Goal: Check status: Check status

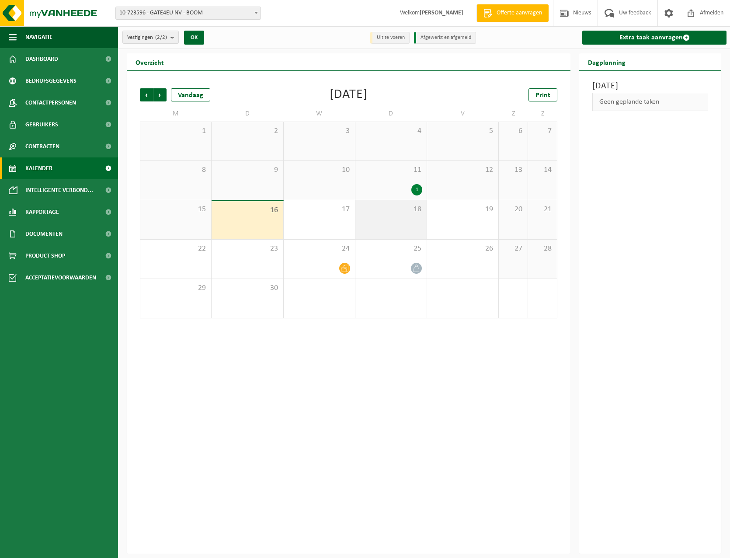
click at [397, 220] on div "18" at bounding box center [390, 219] width 71 height 39
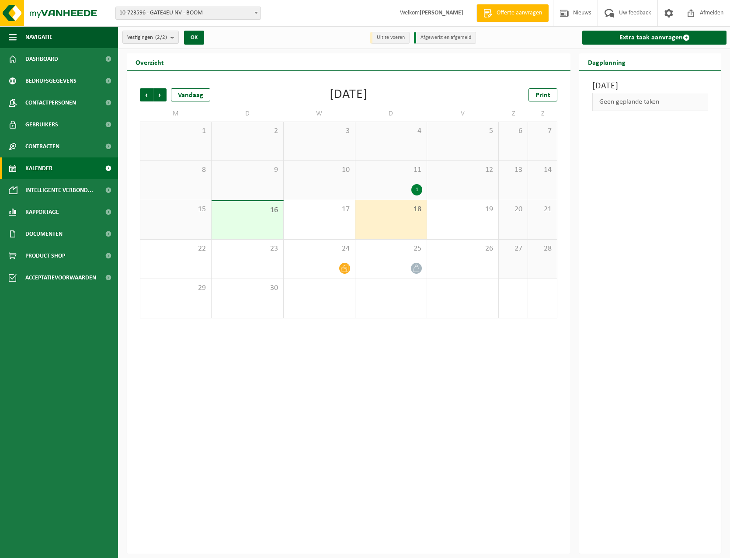
click at [402, 194] on div "1" at bounding box center [391, 189] width 62 height 11
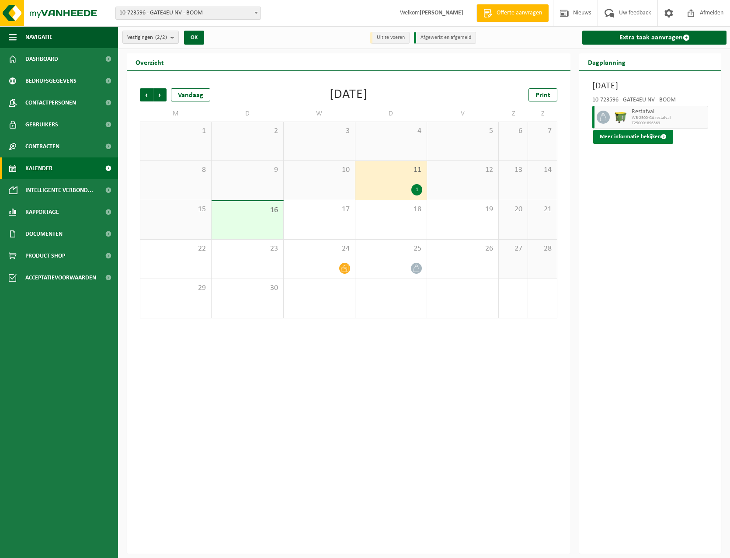
click at [620, 144] on button "Meer informatie bekijken" at bounding box center [633, 137] width 80 height 14
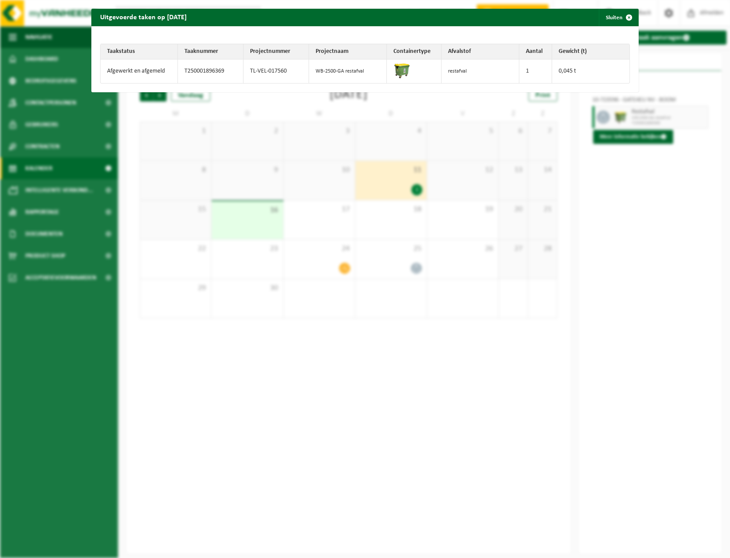
click at [479, 261] on div "Uitgevoerde taken op [DATE] Sluiten Taakstatus Taaknummer Projectnummer Project…" at bounding box center [365, 279] width 730 height 558
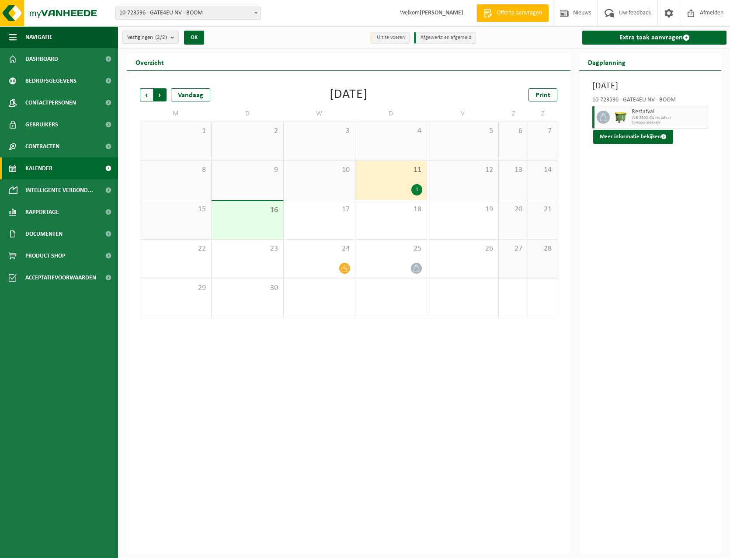
click at [146, 97] on span "Vorige" at bounding box center [146, 94] width 13 height 13
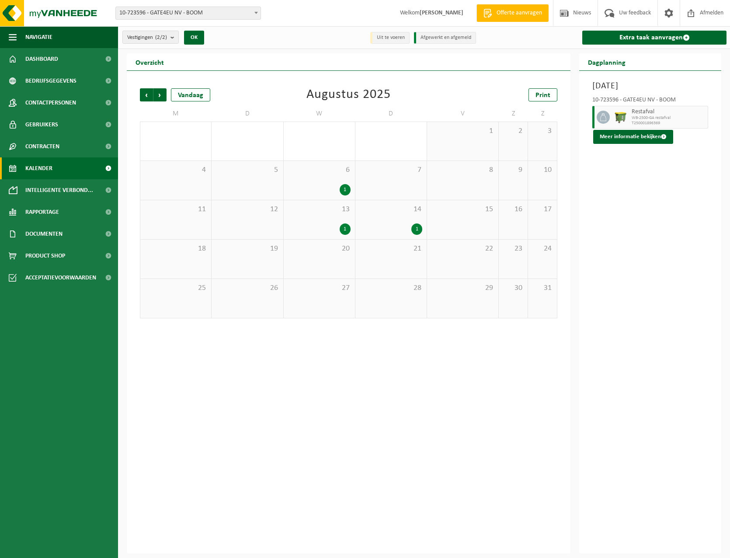
click at [393, 227] on div "1" at bounding box center [391, 228] width 62 height 11
click at [400, 223] on div "1" at bounding box center [391, 228] width 62 height 11
click at [402, 225] on div "1" at bounding box center [391, 228] width 62 height 11
click at [614, 137] on button "Meer informatie bekijken" at bounding box center [633, 137] width 80 height 14
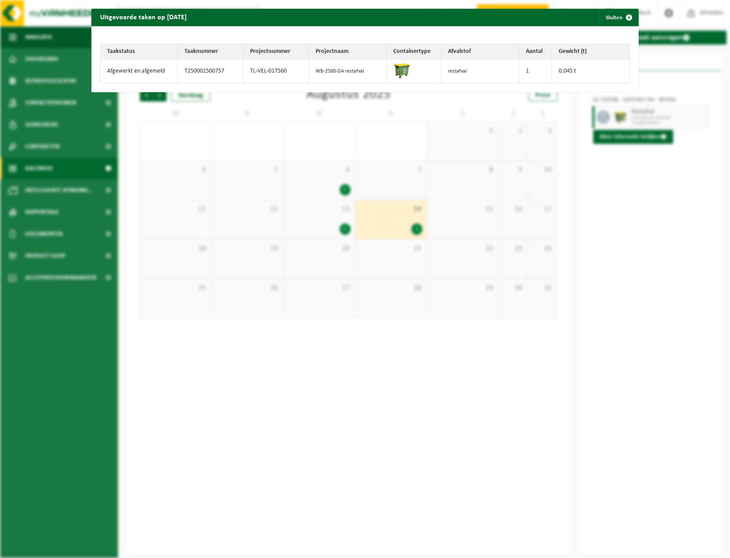
click at [319, 230] on div "Uitgevoerde taken op [DATE] Sluiten Taakstatus Taaknummer Projectnummer Project…" at bounding box center [365, 279] width 730 height 558
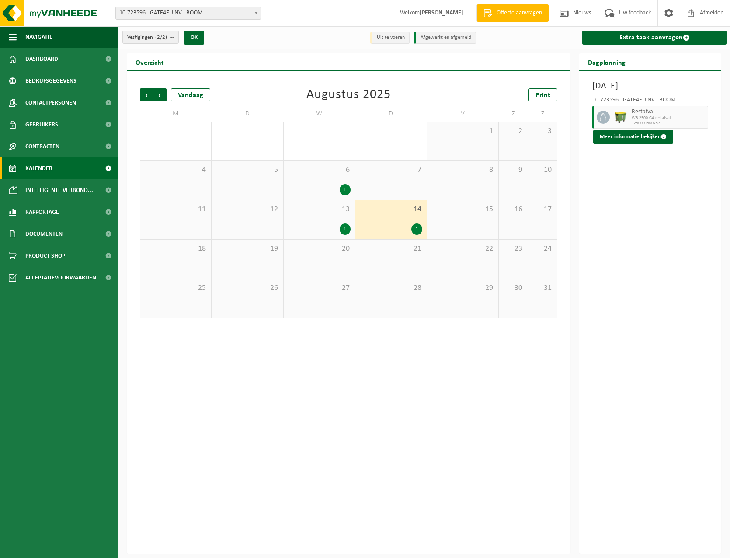
click at [329, 227] on div "1" at bounding box center [319, 228] width 62 height 11
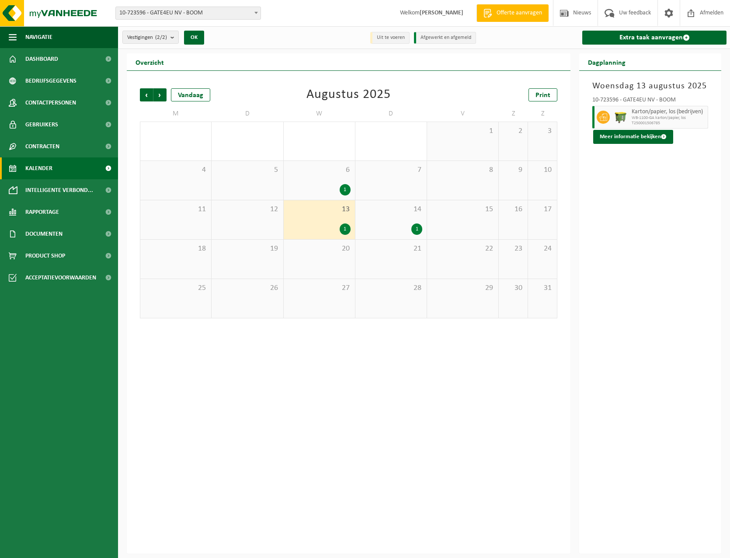
click at [335, 228] on div "1" at bounding box center [319, 228] width 62 height 11
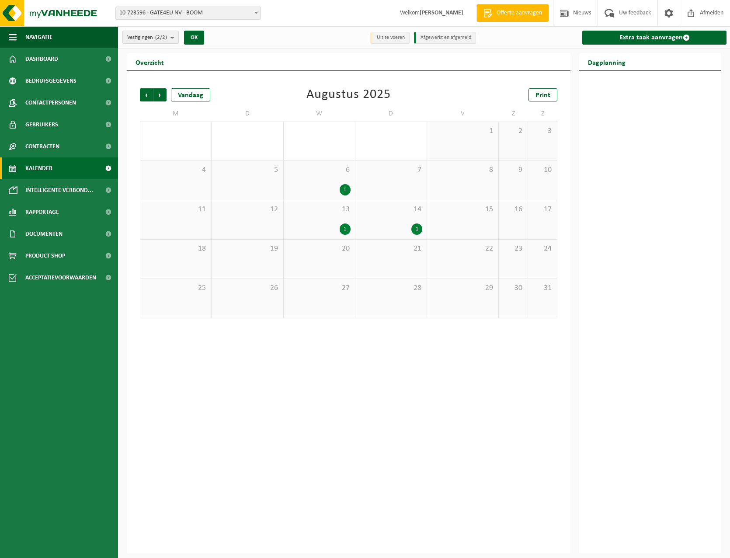
click at [360, 212] on span "14" at bounding box center [391, 209] width 62 height 10
click at [338, 219] on div "13 1" at bounding box center [319, 219] width 71 height 39
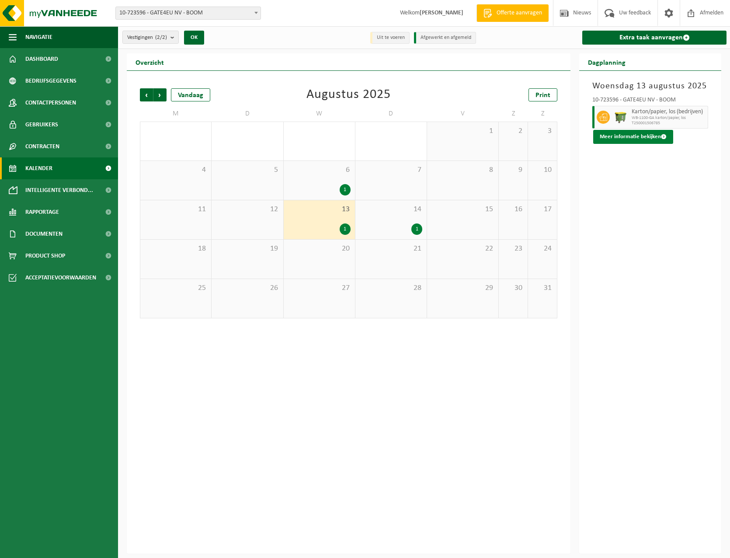
click at [617, 139] on button "Meer informatie bekijken" at bounding box center [633, 137] width 80 height 14
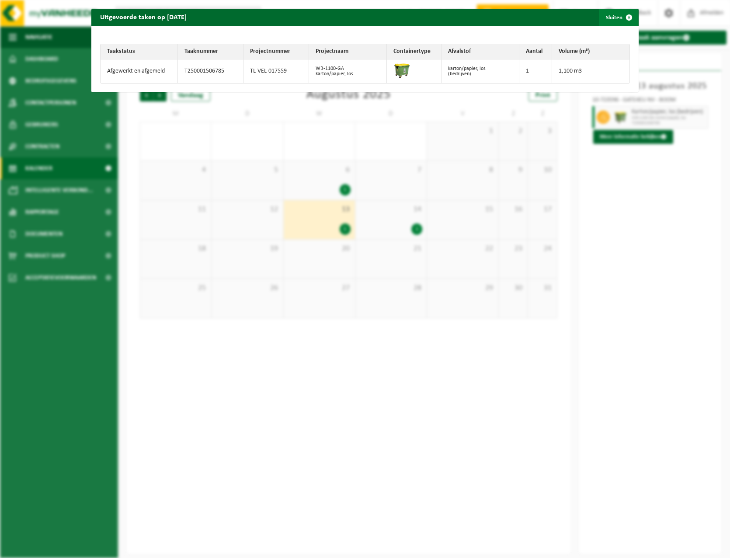
click at [622, 18] on span "button" at bounding box center [628, 17] width 17 height 17
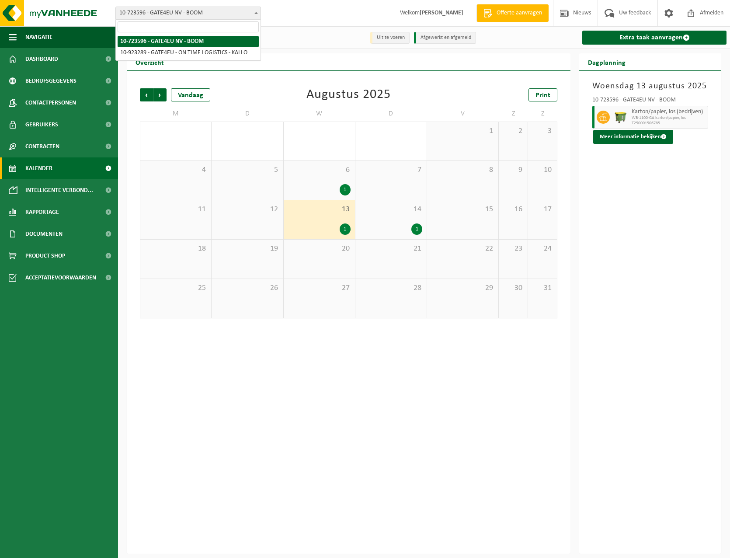
click at [212, 16] on span "10-723596 - GATE4EU NV - BOOM" at bounding box center [188, 13] width 145 height 12
select select "130920"
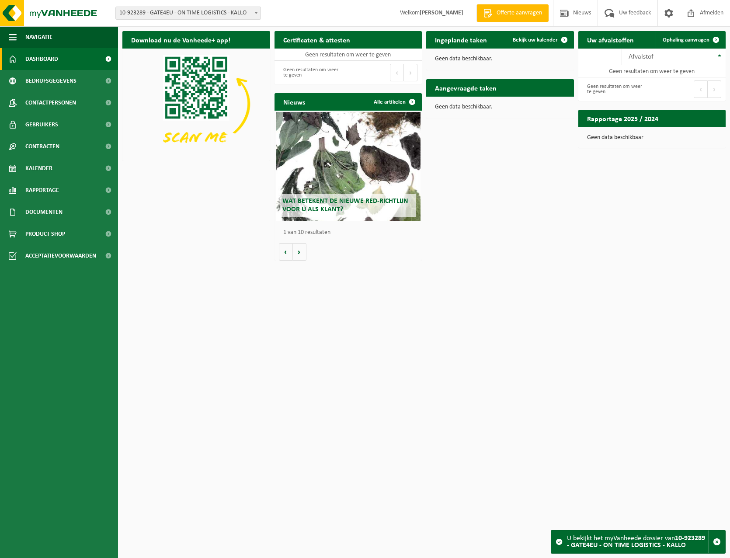
click at [141, 14] on span "10-923289 - GATE4EU - ON TIME LOGISTICS - KALLO" at bounding box center [188, 13] width 145 height 12
select select "12084"
